Goal: Task Accomplishment & Management: Manage account settings

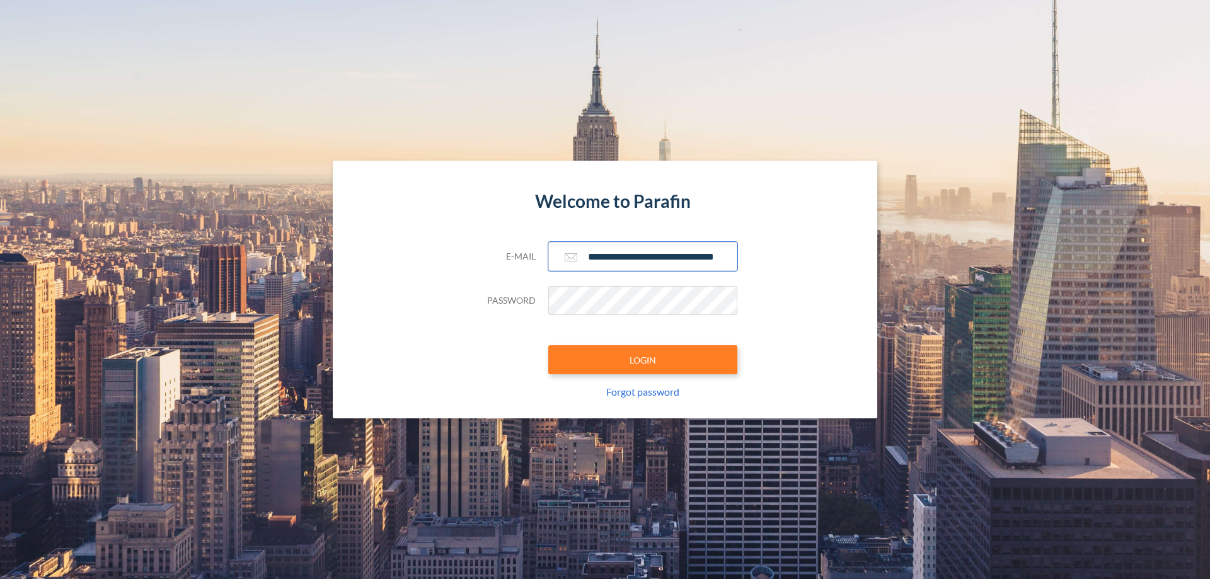
type input "**********"
click at [643, 360] on button "LOGIN" at bounding box center [642, 359] width 189 height 29
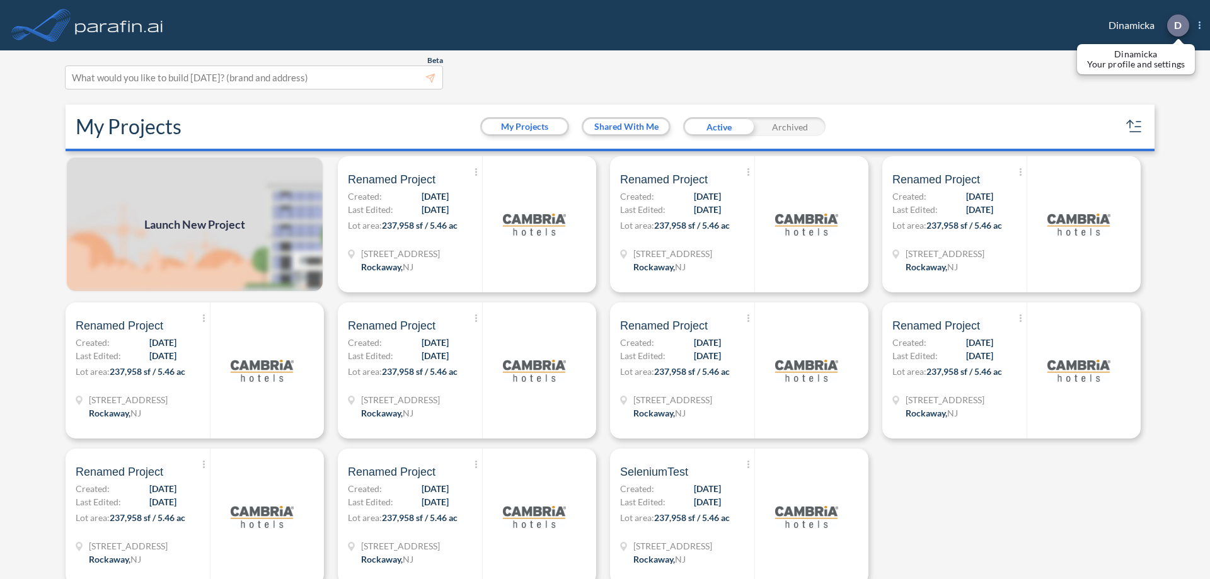
click at [1177, 25] on p "D" at bounding box center [1178, 25] width 8 height 11
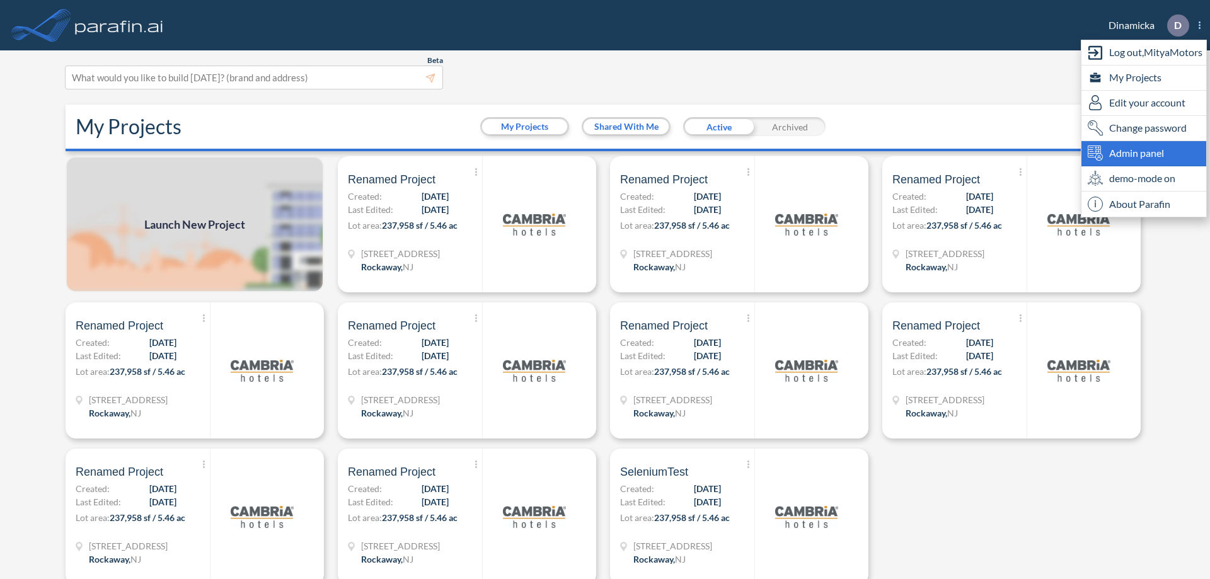
click at [1144, 153] on span "Admin panel" at bounding box center [1136, 153] width 55 height 15
